Goal: Information Seeking & Learning: Learn about a topic

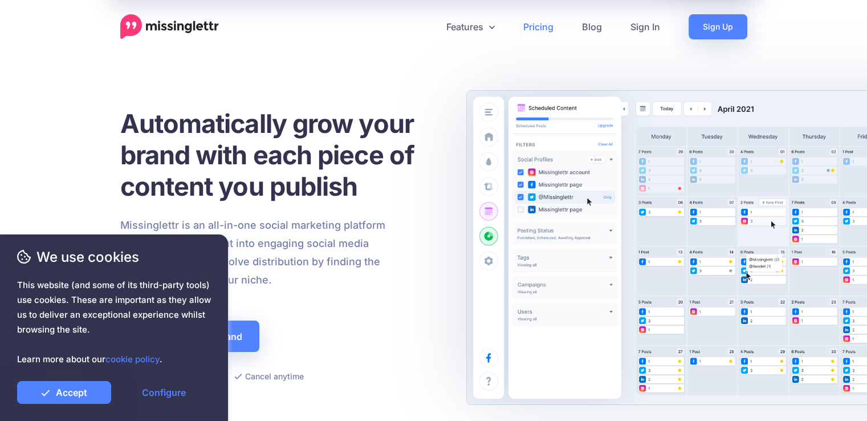
click at [531, 34] on link "Pricing" at bounding box center [538, 26] width 59 height 25
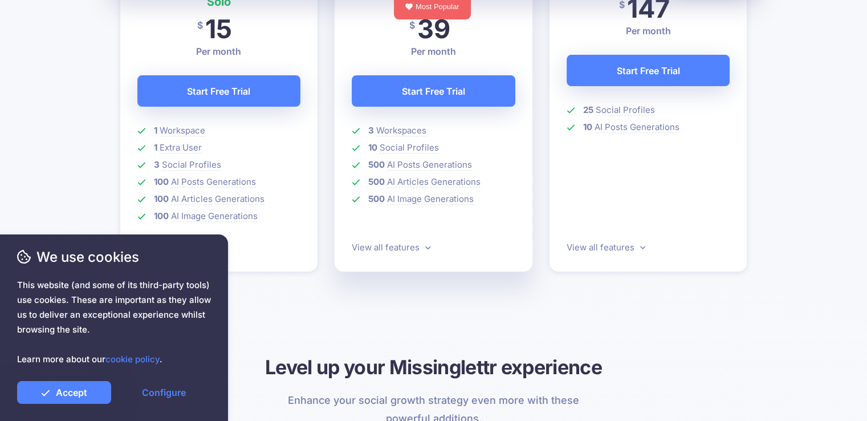
scroll to position [432, 0]
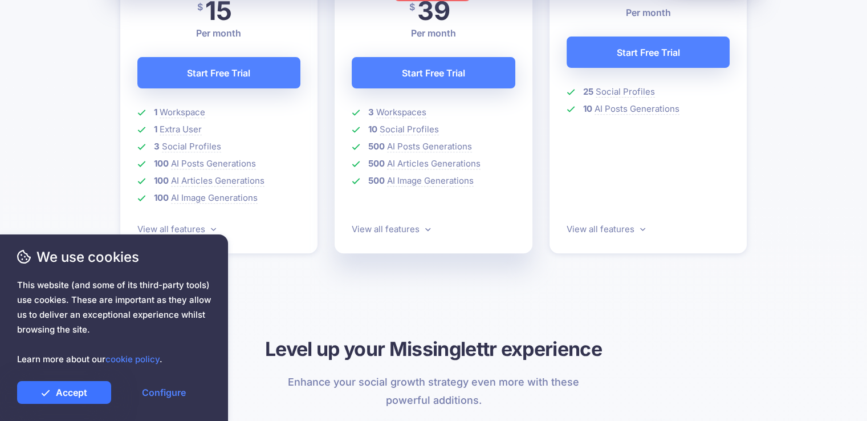
click at [92, 394] on link "Accept" at bounding box center [64, 392] width 94 height 23
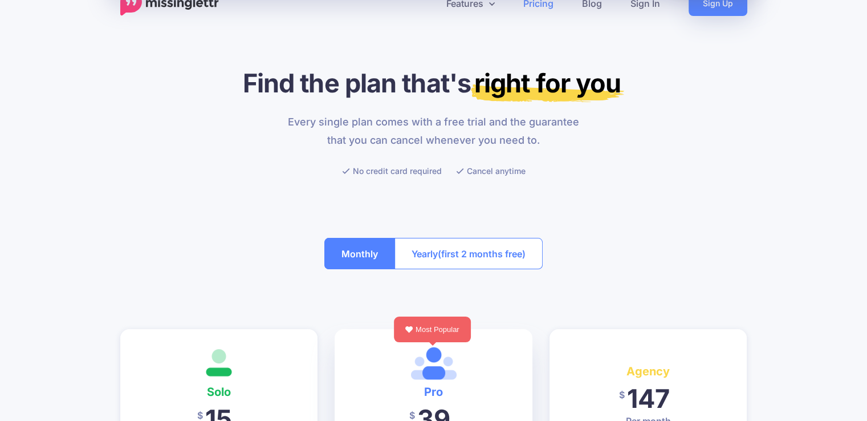
scroll to position [0, 0]
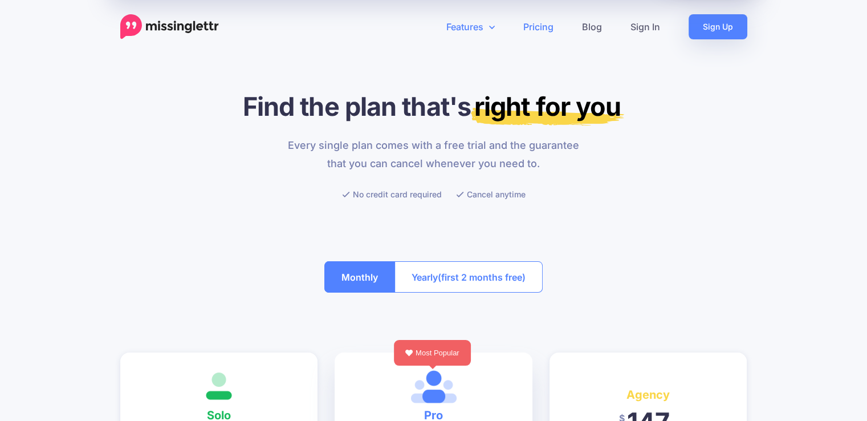
click at [486, 23] on link "Features" at bounding box center [470, 26] width 77 height 25
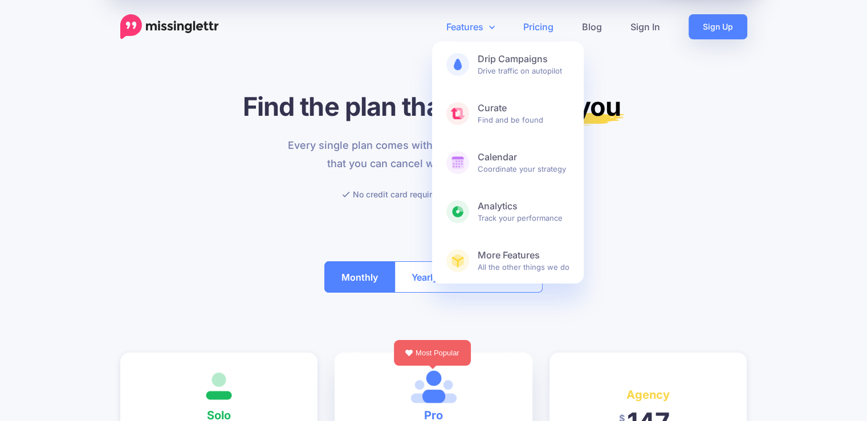
click at [481, 17] on link "Features" at bounding box center [470, 26] width 77 height 25
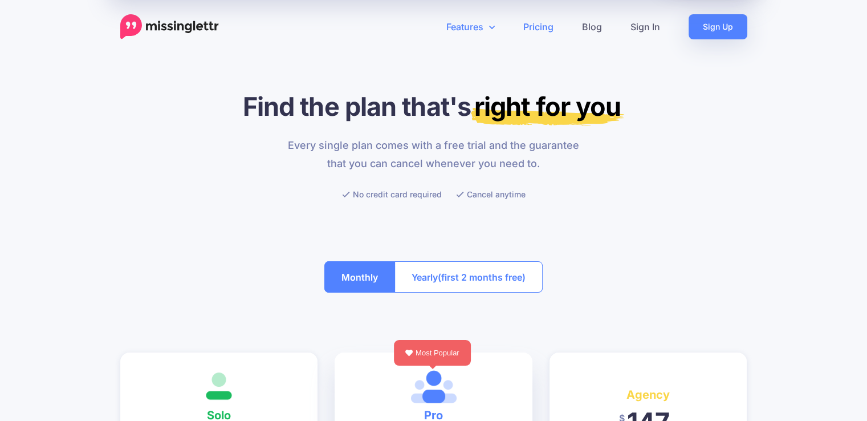
click at [476, 29] on link "Features" at bounding box center [470, 26] width 77 height 25
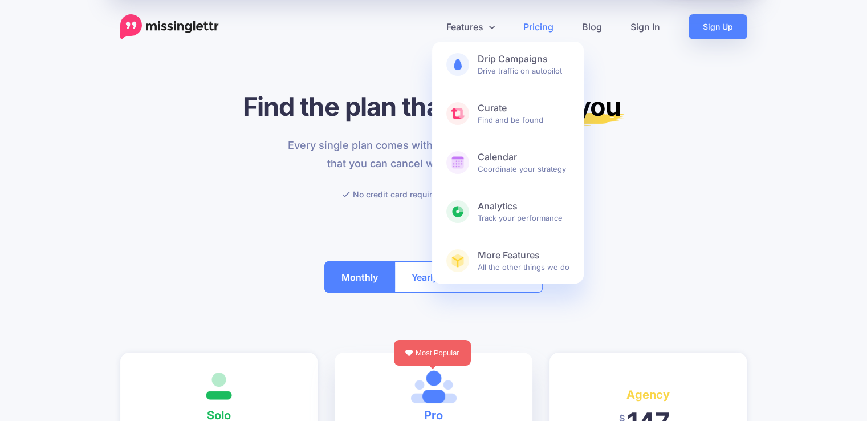
click at [682, 217] on div at bounding box center [433, 222] width 627 height 43
